Goal: Communication & Community: Answer question/provide support

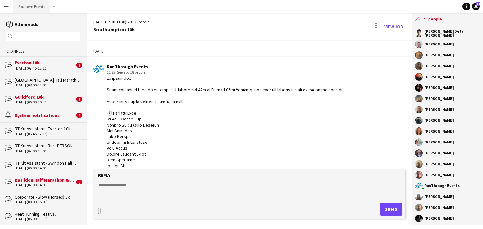
scroll to position [16, 0]
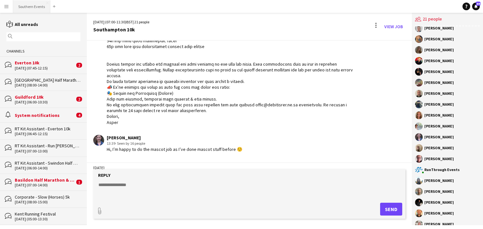
click at [33, 5] on button "Southern Events Close" at bounding box center [31, 6] width 37 height 13
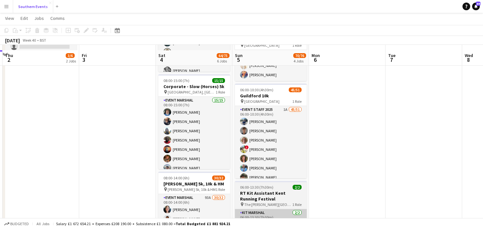
scroll to position [149, 0]
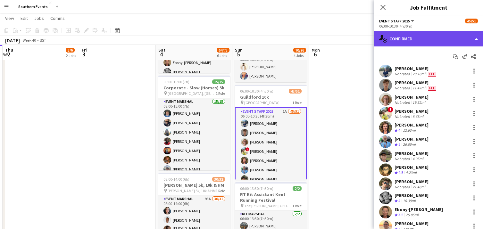
click at [432, 39] on div "single-neutral-actions-check-2 Confirmed" at bounding box center [428, 38] width 109 height 15
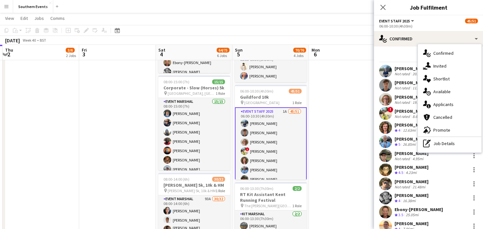
click at [441, 107] on span "Applicants" at bounding box center [444, 105] width 20 height 6
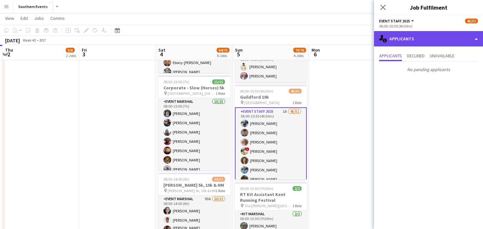
click at [423, 38] on div "single-neutral-actions-information Applicants" at bounding box center [428, 38] width 109 height 15
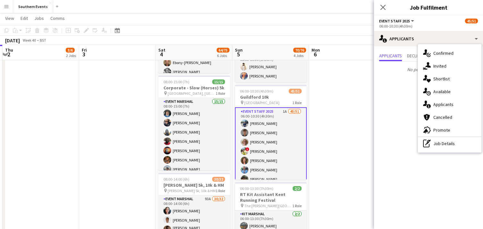
click at [445, 65] on span "Invited" at bounding box center [440, 66] width 13 height 6
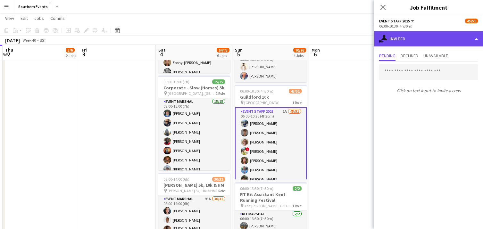
click at [426, 38] on div "single-neutral-actions-share-1 Invited" at bounding box center [428, 38] width 109 height 15
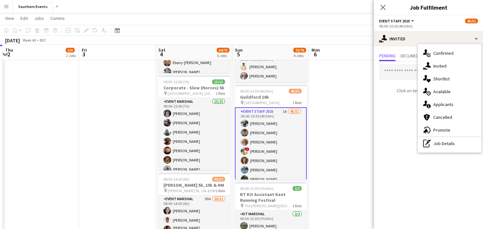
click at [443, 52] on span "Confirmed" at bounding box center [444, 53] width 20 height 6
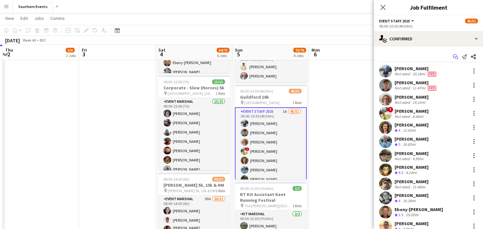
click at [456, 57] on icon "Start chat" at bounding box center [455, 56] width 5 height 5
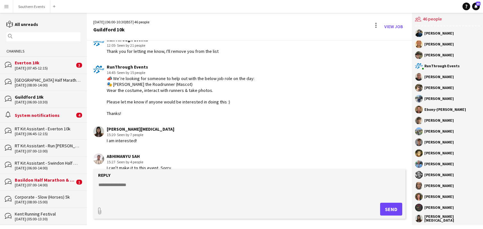
scroll to position [1698, 0]
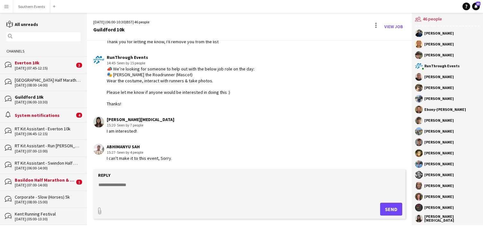
click at [136, 188] on textarea at bounding box center [251, 190] width 306 height 17
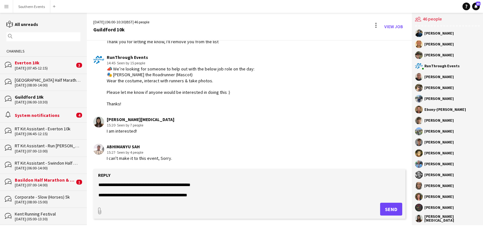
type textarea "**********"
click at [389, 210] on button "Send" at bounding box center [391, 209] width 22 height 13
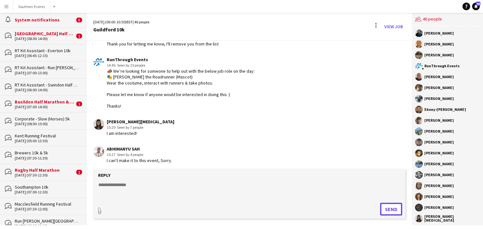
scroll to position [0, 0]
